Goal: Find contact information: Find contact information

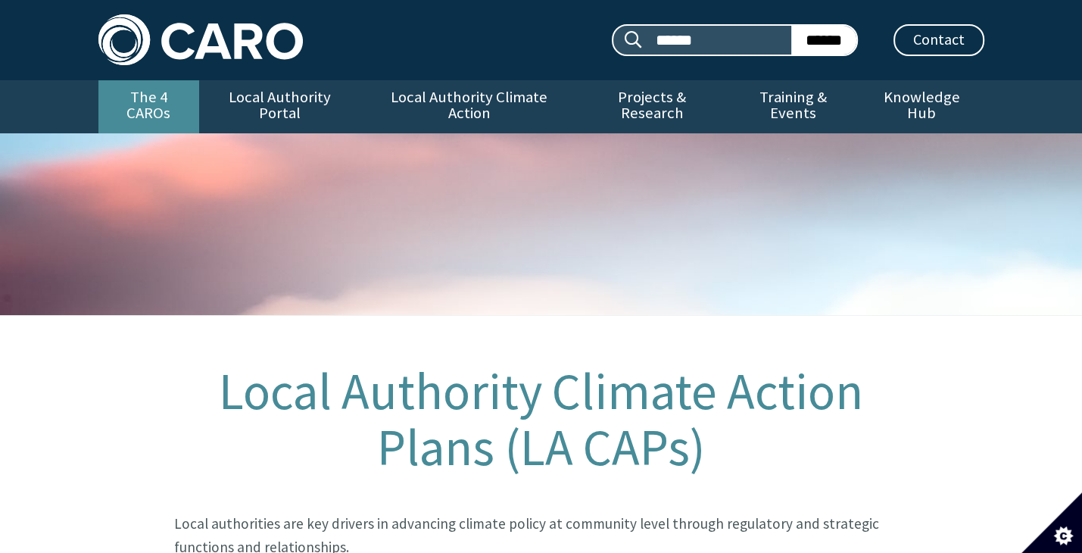
click at [189, 101] on link "The 4 CAROs" at bounding box center [148, 106] width 101 height 53
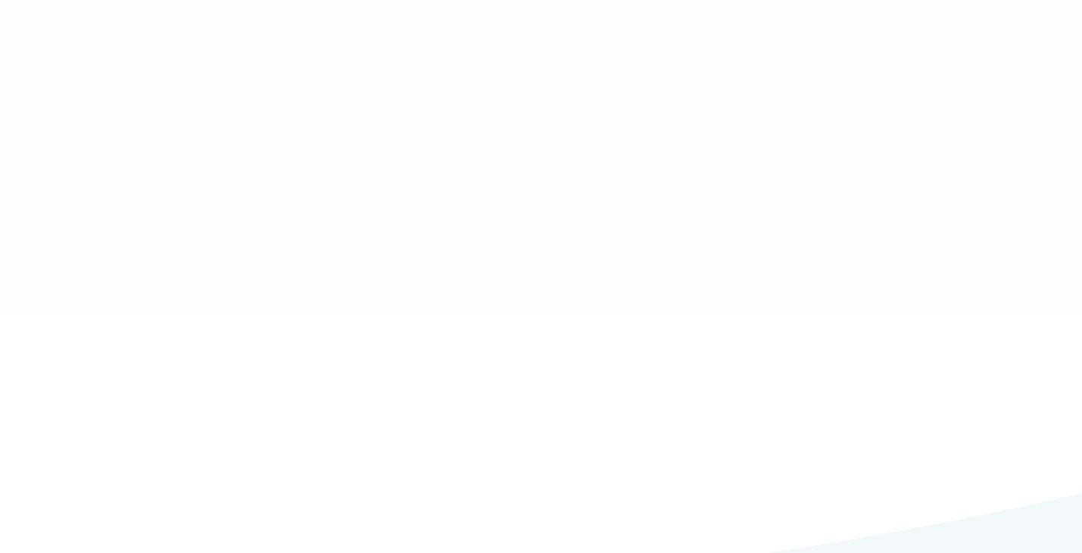
type input "******"
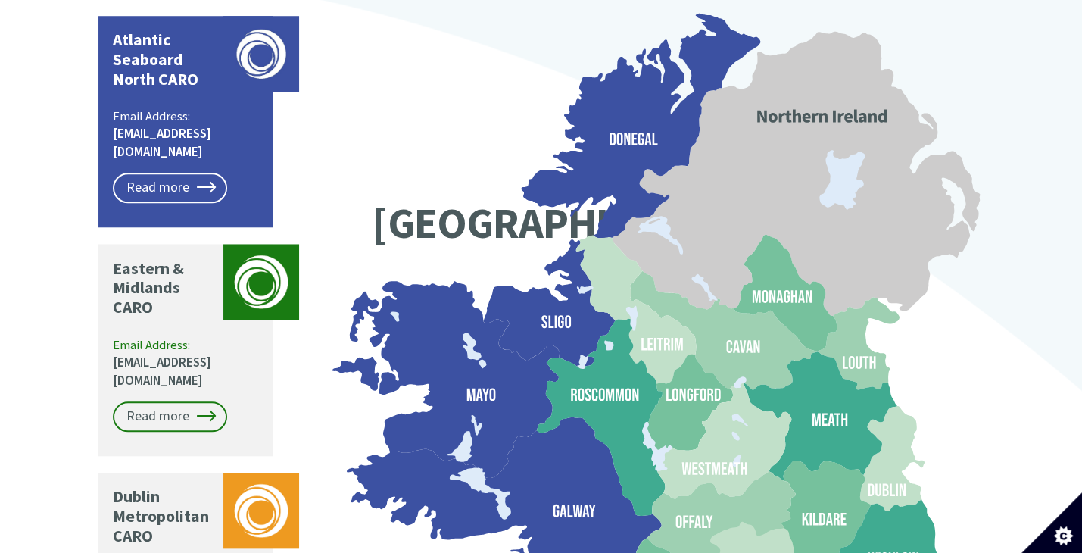
scroll to position [1211, 0]
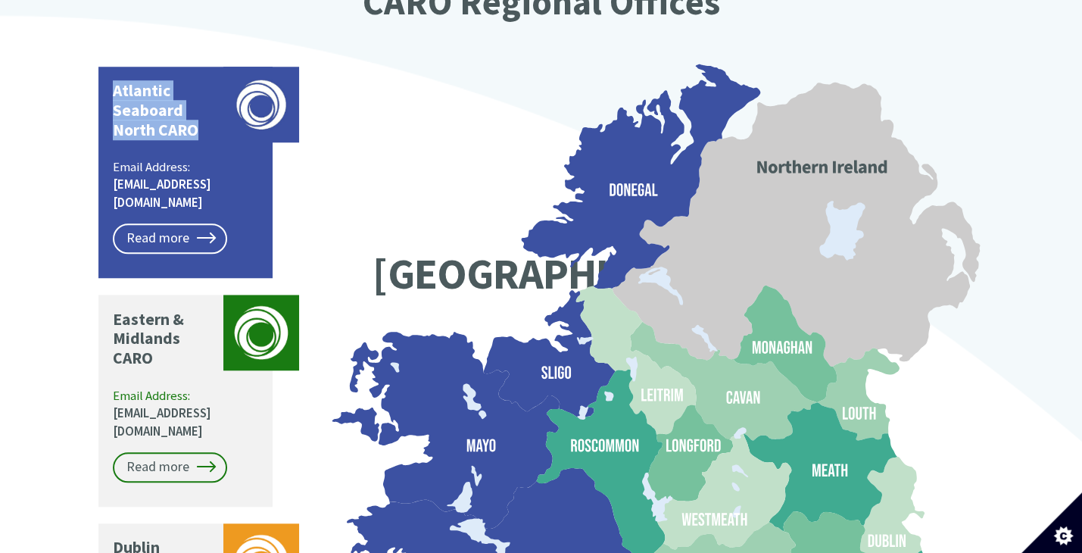
drag, startPoint x: 115, startPoint y: 49, endPoint x: 193, endPoint y: 91, distance: 88.4
click at [193, 91] on p "Atlantic Seaboard North CARO" at bounding box center [164, 110] width 103 height 59
click at [150, 95] on p "Atlantic Seaboard North CARO" at bounding box center [164, 110] width 103 height 59
drag, startPoint x: 154, startPoint y: 88, endPoint x: 136, endPoint y: 48, distance: 43.7
click at [110, 67] on div "Atlantic Seaboard North CARO Email Address: [EMAIL_ADDRESS][DOMAIN_NAME] Read m…" at bounding box center [185, 172] width 174 height 211
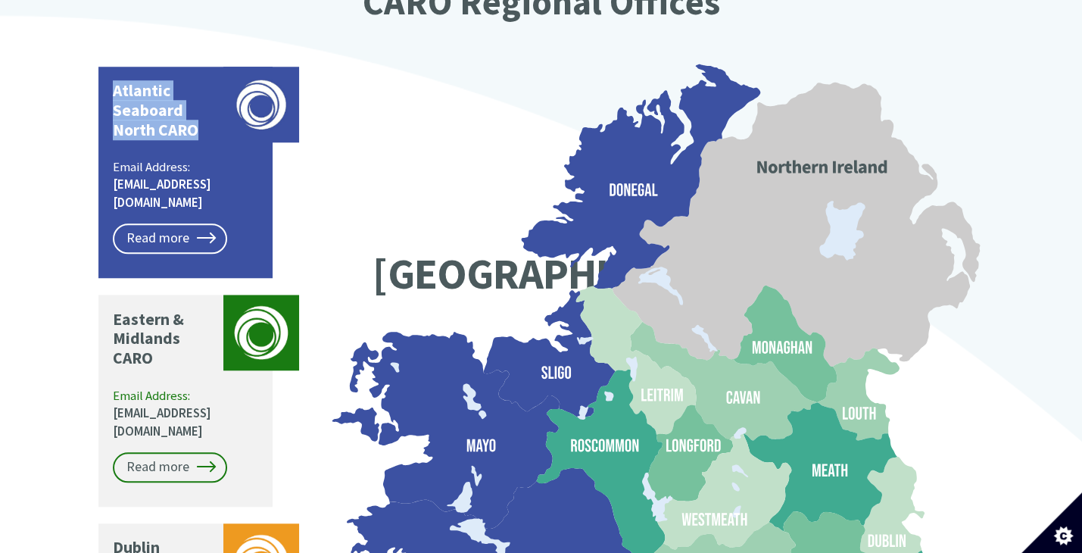
drag, startPoint x: 194, startPoint y: 92, endPoint x: 113, endPoint y: 49, distance: 91.8
click at [113, 81] on p "Atlantic Seaboard North CARO" at bounding box center [164, 110] width 103 height 59
copy p "Atlantic Seaboard North CARO"
